Goal: Information Seeking & Learning: Learn about a topic

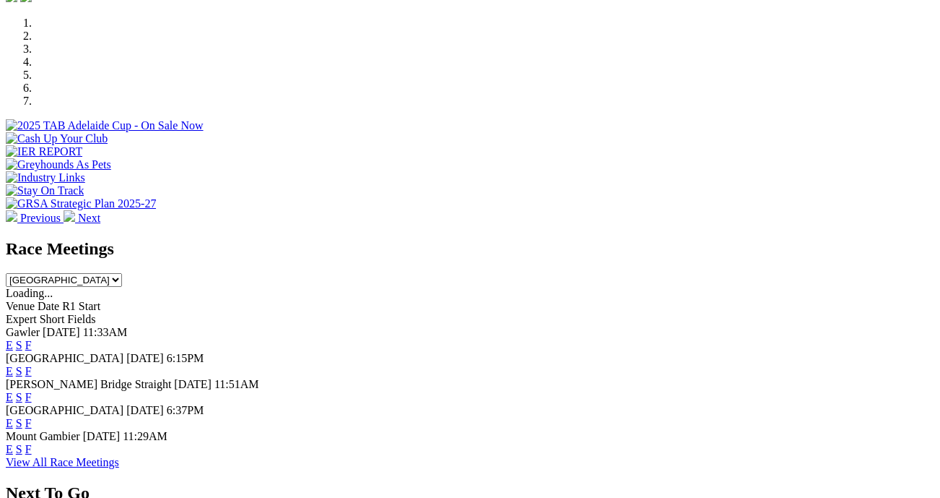
scroll to position [505, 0]
click at [32, 339] on link "F" at bounding box center [28, 345] width 6 height 12
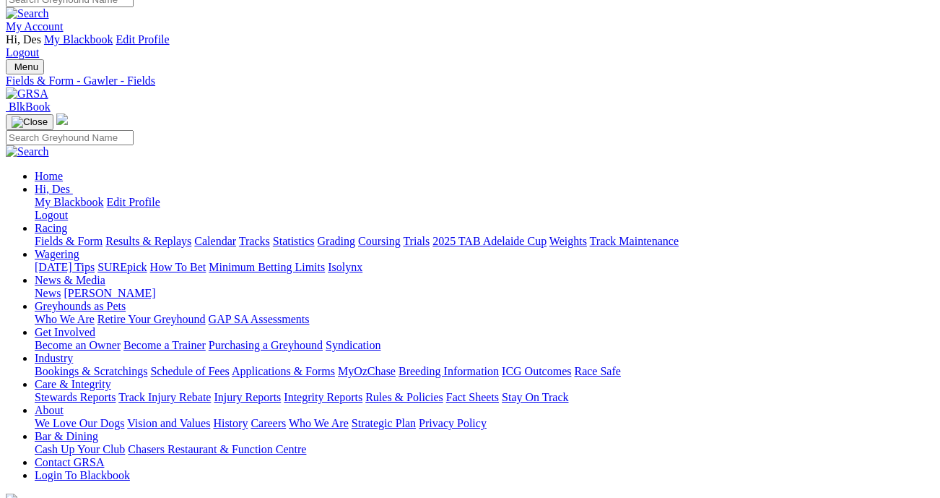
scroll to position [14, 9]
click at [59, 235] on link "Fields & Form" at bounding box center [69, 241] width 68 height 12
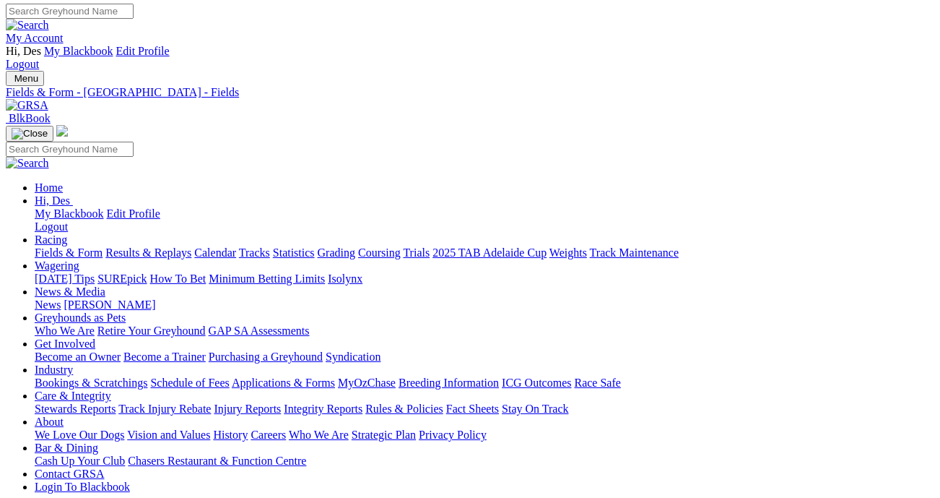
scroll to position [4, 0]
click at [82, 246] on link "Fields & Form" at bounding box center [69, 252] width 68 height 12
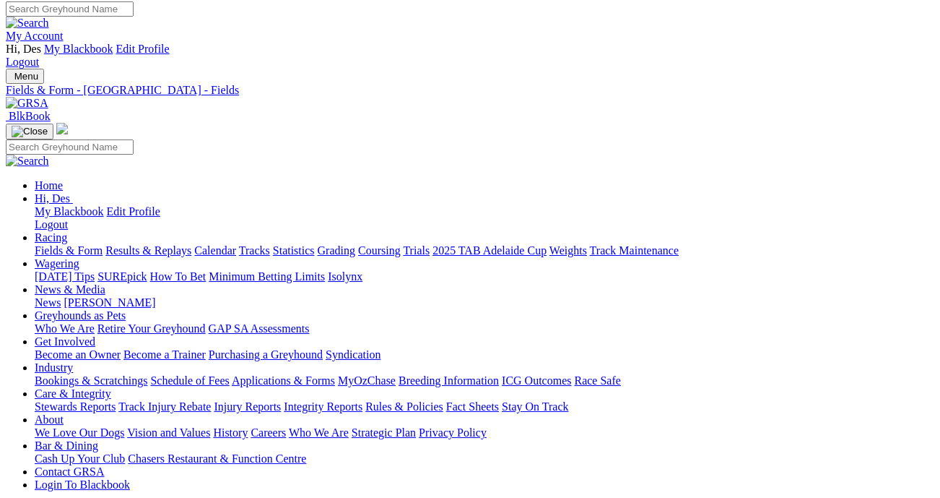
scroll to position [4, 2]
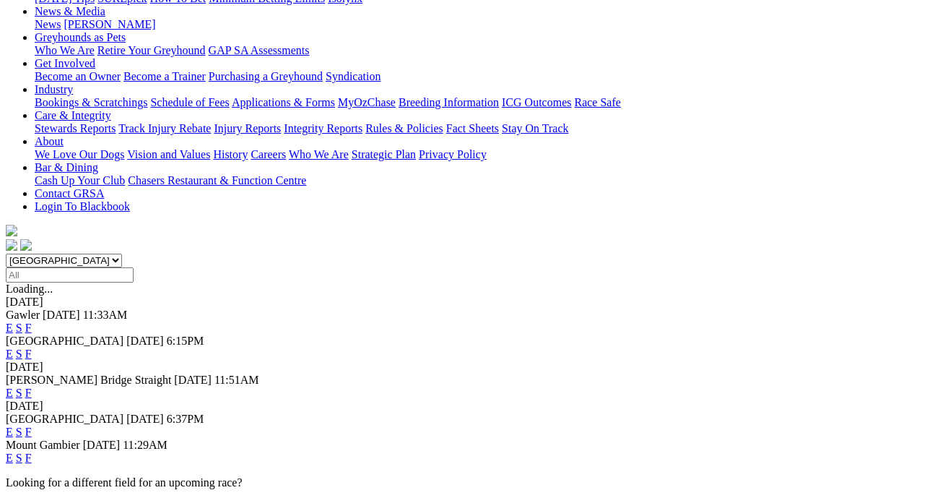
scroll to position [315, 0]
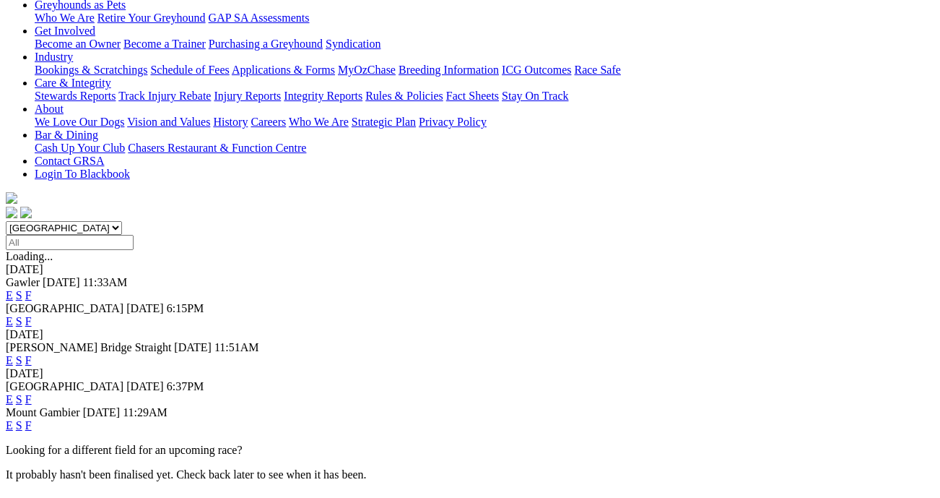
click at [32, 393] on link "F" at bounding box center [28, 399] width 6 height 12
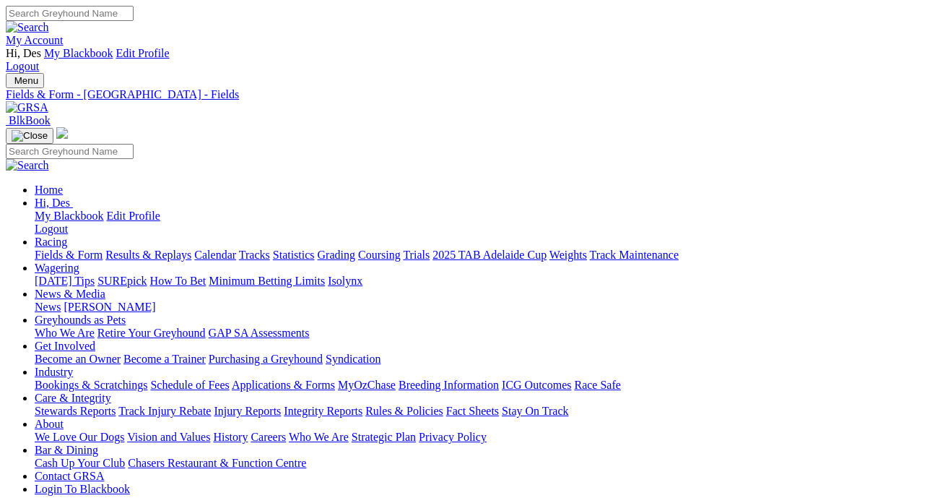
click at [151, 248] on link "Results & Replays" at bounding box center [148, 254] width 86 height 12
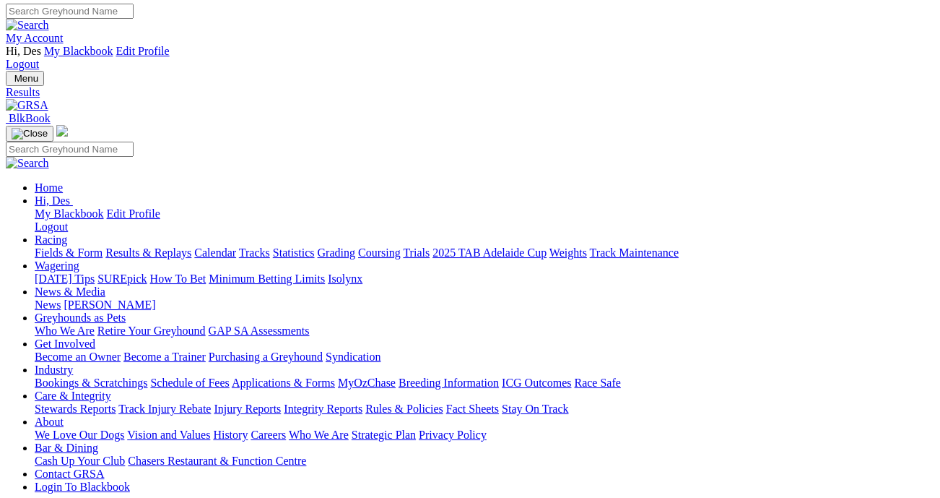
scroll to position [5, 0]
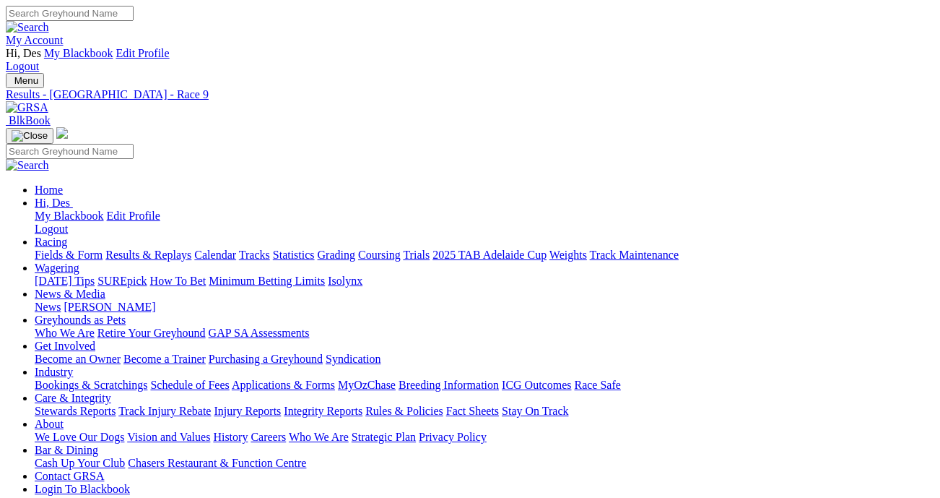
click at [116, 404] on link "Stewards Reports" at bounding box center [75, 410] width 81 height 12
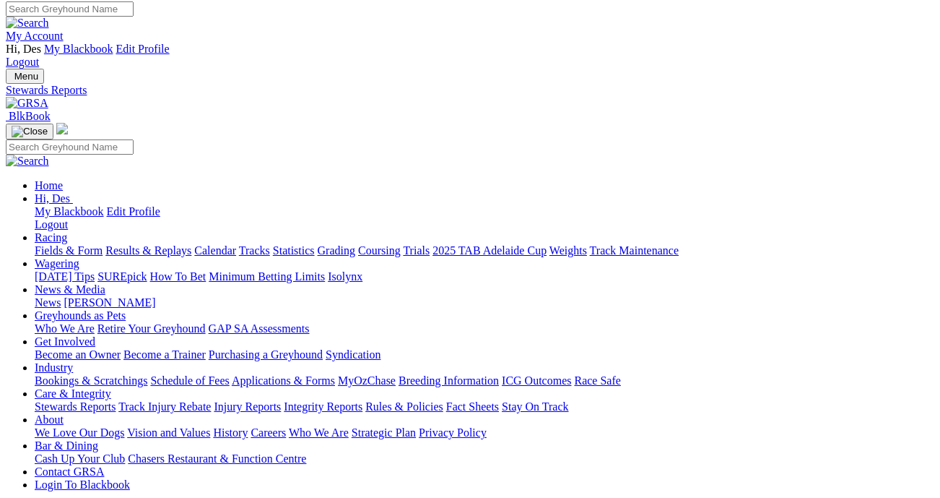
scroll to position [1, 1]
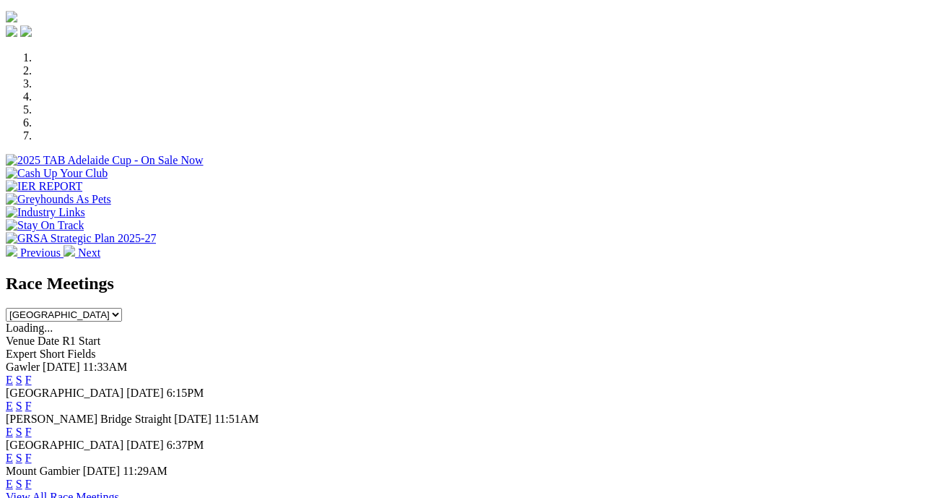
scroll to position [479, 4]
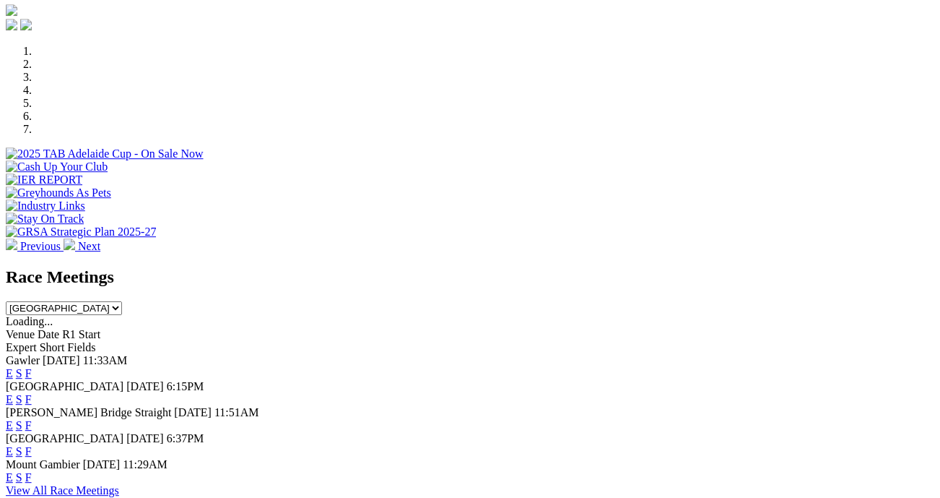
click at [13, 393] on link "E" at bounding box center [9, 399] width 7 height 12
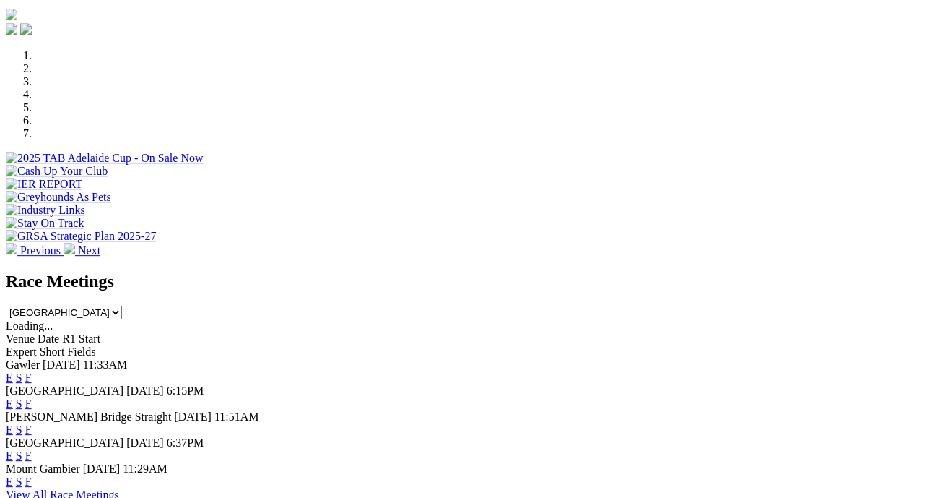
scroll to position [494, 4]
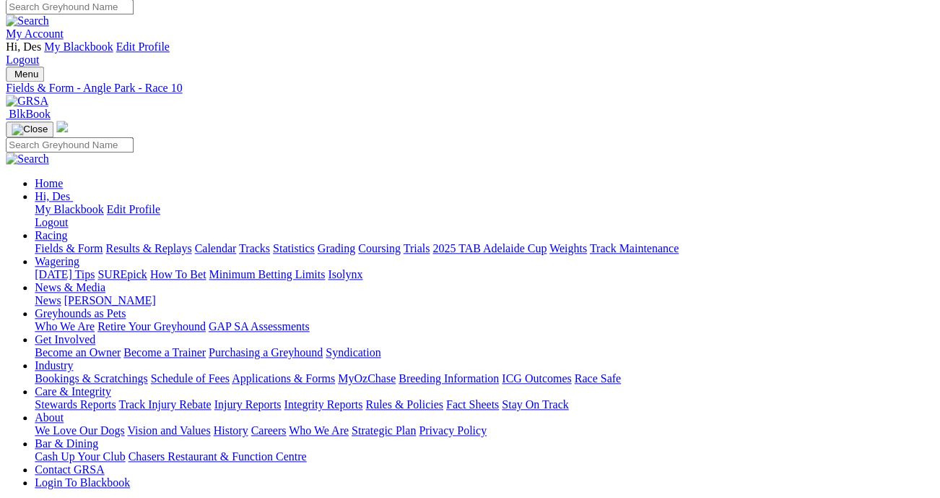
scroll to position [0, 1]
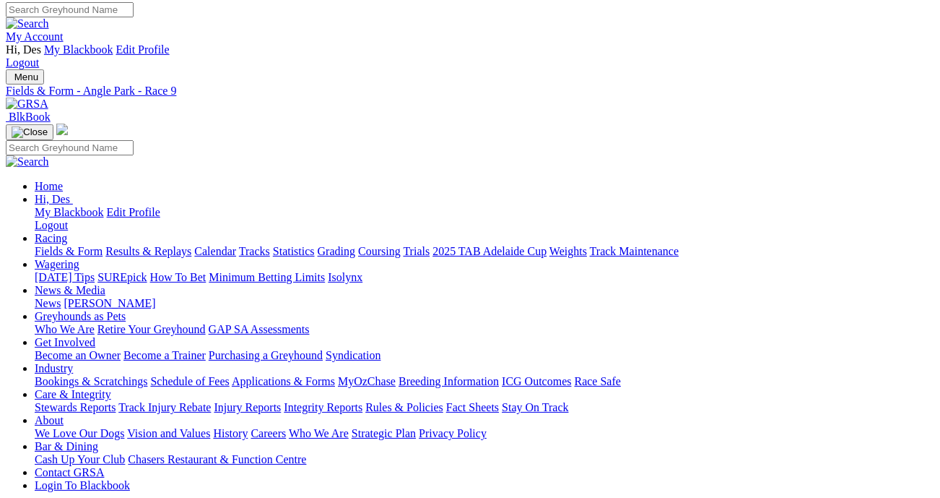
scroll to position [0, 5]
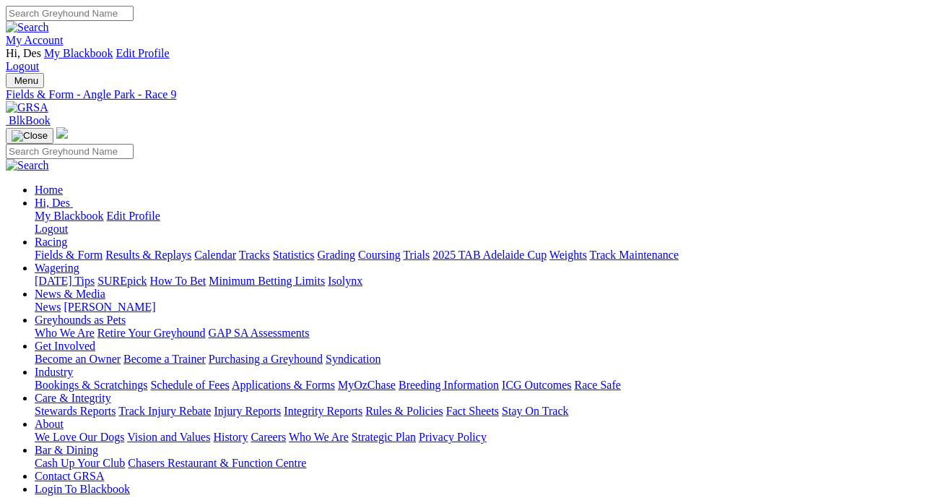
click at [60, 248] on link "Fields & Form" at bounding box center [69, 254] width 68 height 12
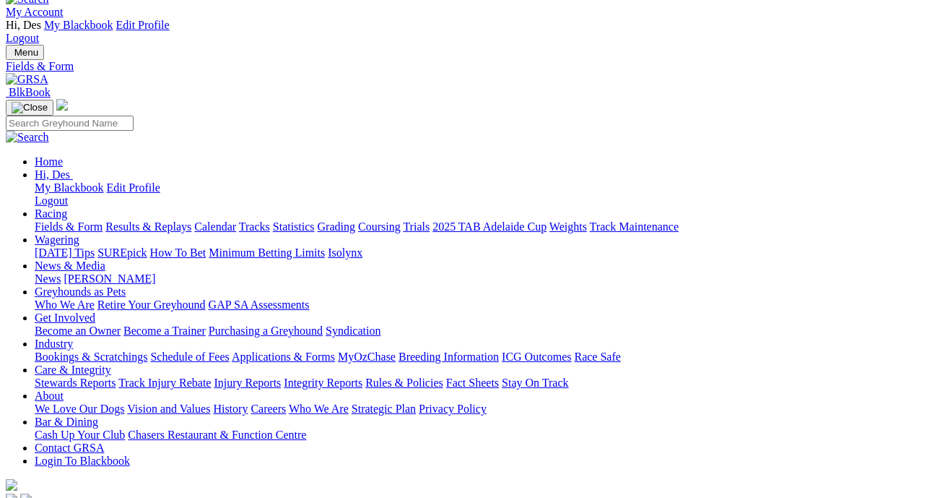
scroll to position [54, 0]
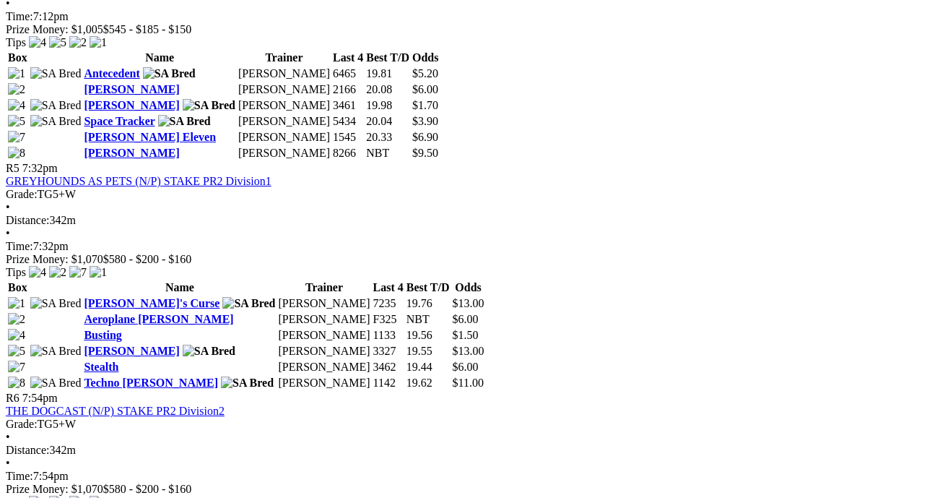
scroll to position [1562, 6]
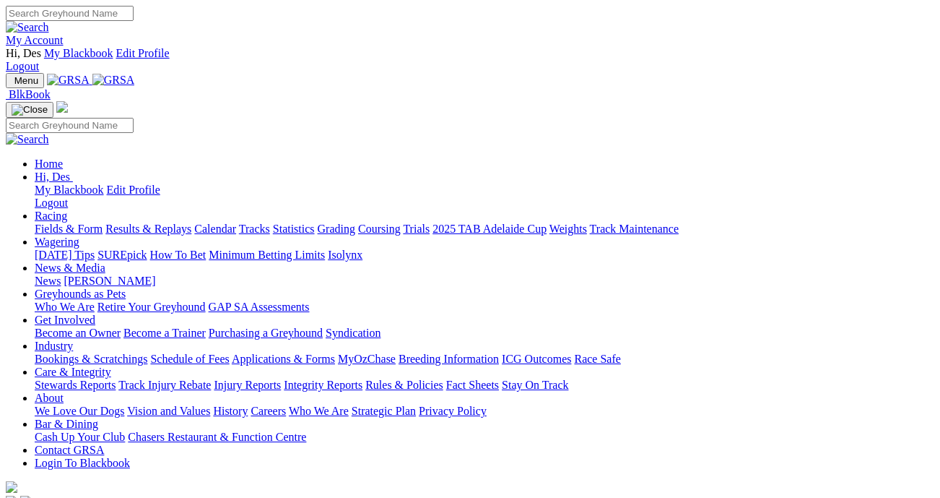
click at [165, 222] on link "Results & Replays" at bounding box center [148, 228] width 86 height 12
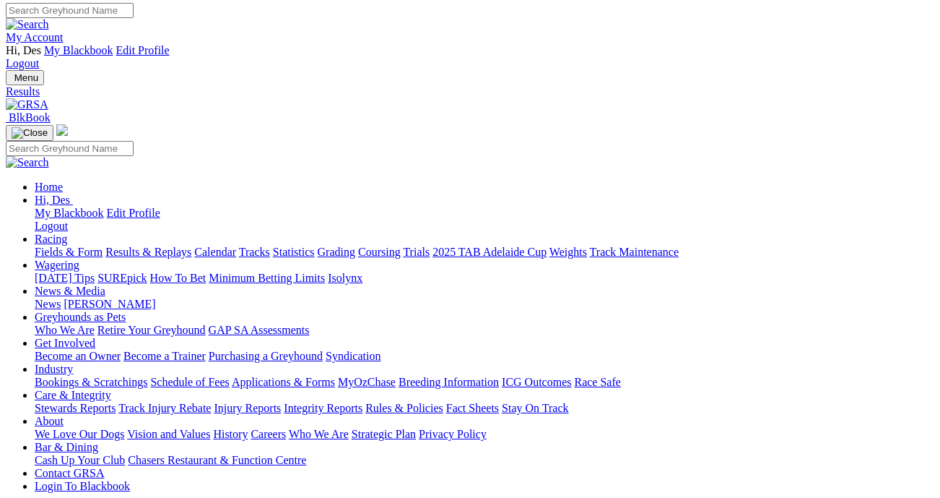
scroll to position [0, 1]
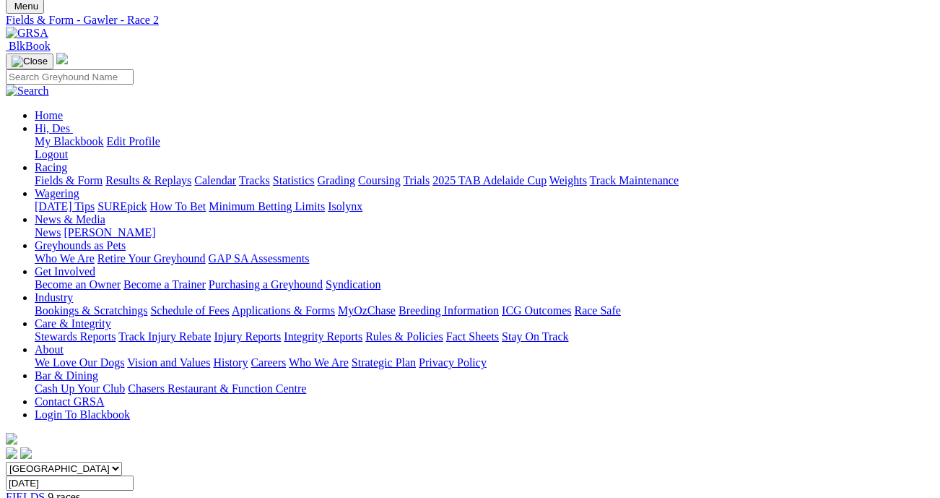
scroll to position [71, 0]
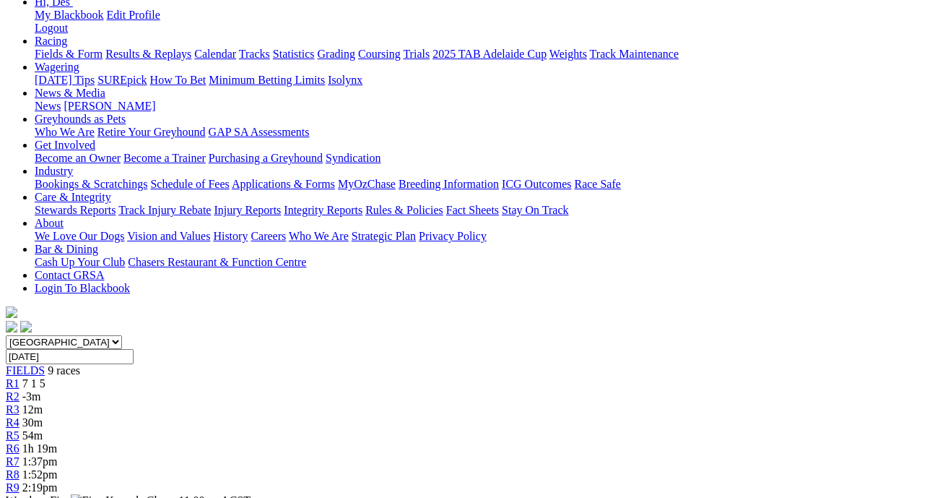
scroll to position [204, 0]
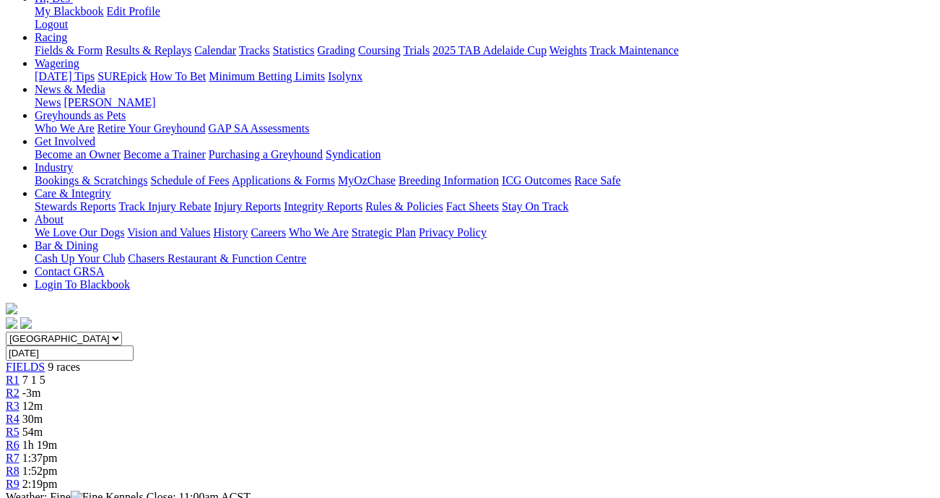
click at [19, 412] on span "R4" at bounding box center [13, 418] width 14 height 12
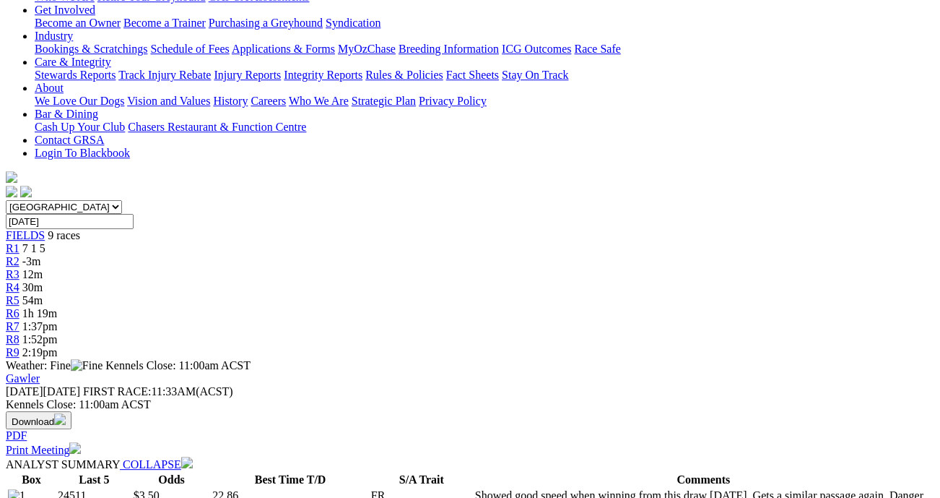
scroll to position [337, 0]
